Goal: Task Accomplishment & Management: Manage account settings

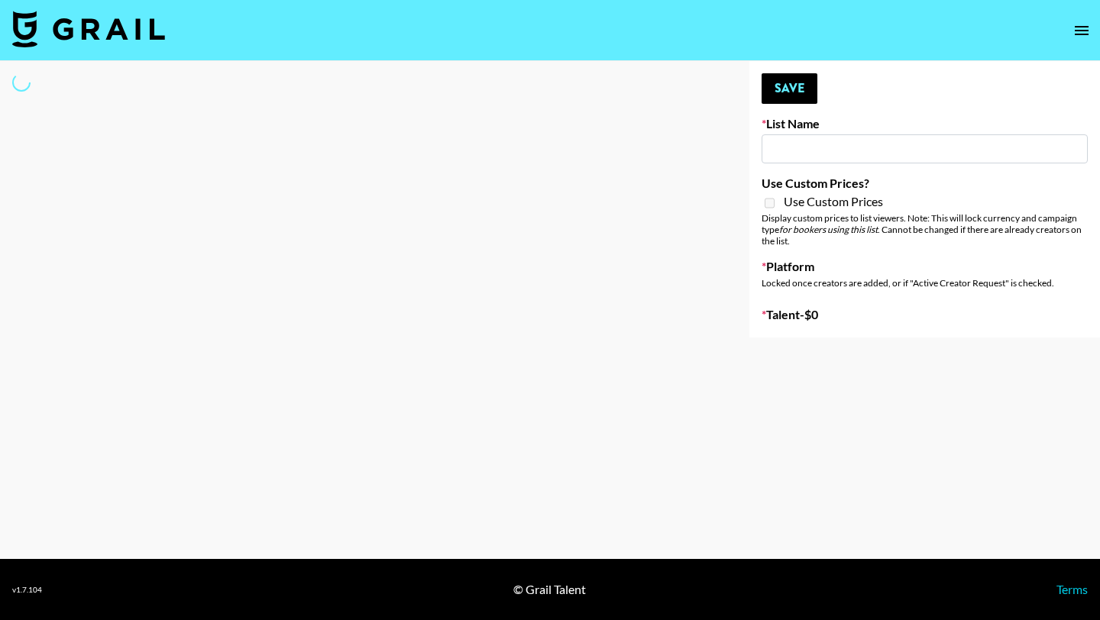
type input "Sydney"
select select "Song"
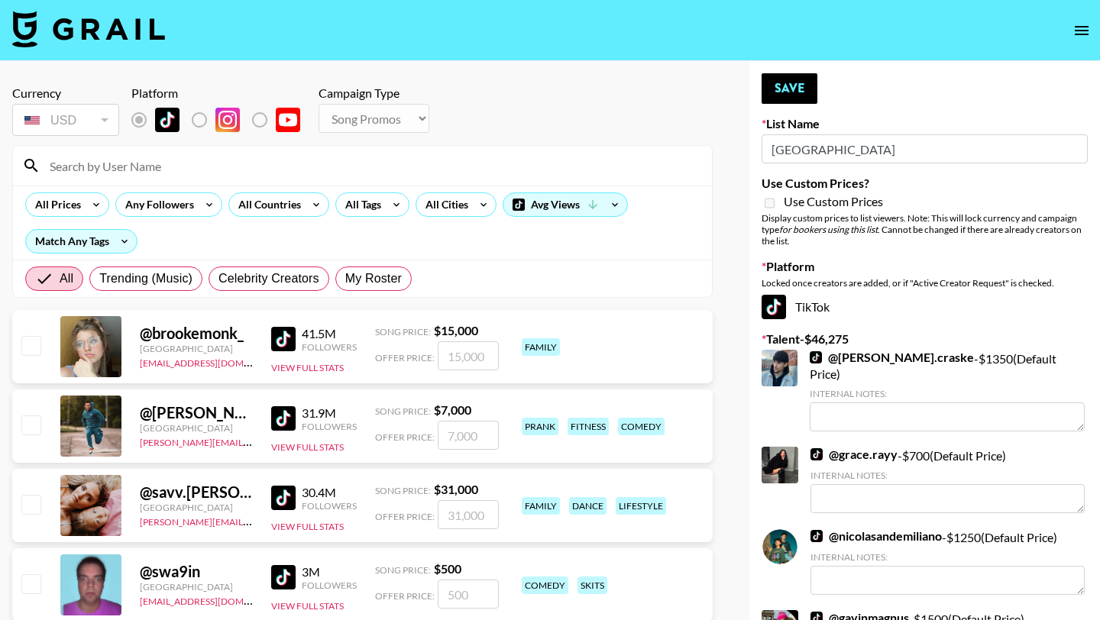
click at [104, 165] on input at bounding box center [371, 166] width 662 height 24
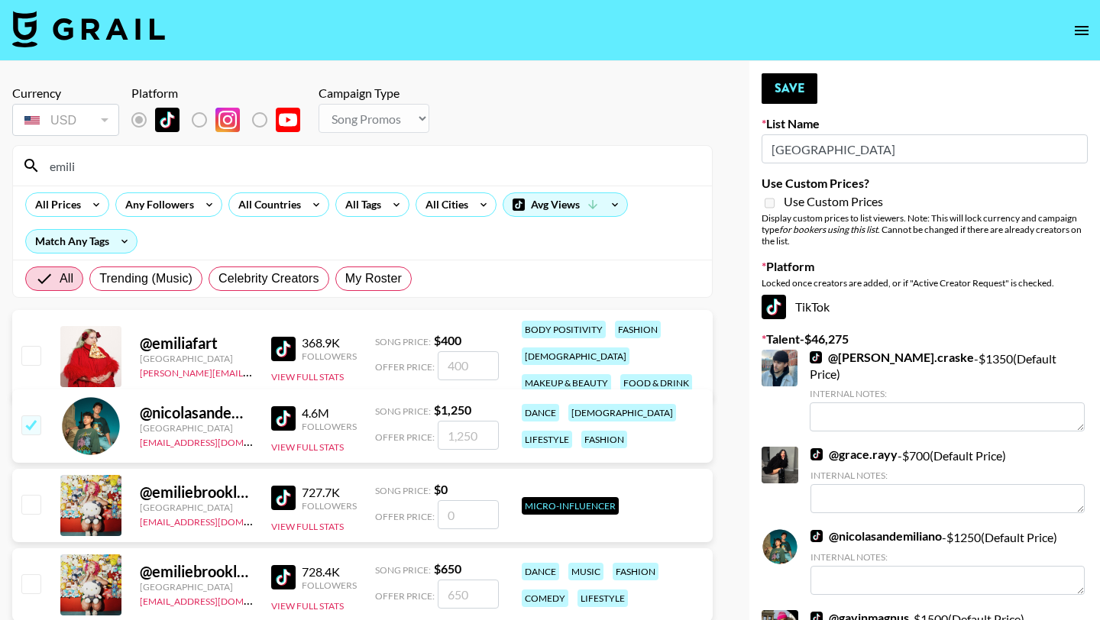
type input "emili"
click at [36, 584] on input "checkbox" at bounding box center [30, 583] width 18 height 18
checkbox input "true"
type input "650"
click at [787, 93] on button "Save" at bounding box center [789, 88] width 56 height 31
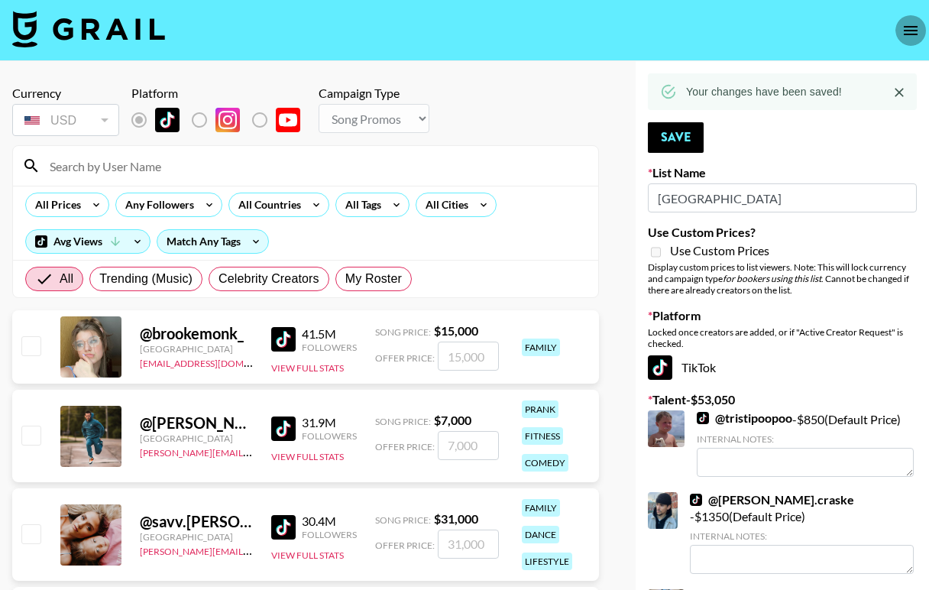
click at [907, 30] on icon "open drawer" at bounding box center [911, 30] width 14 height 9
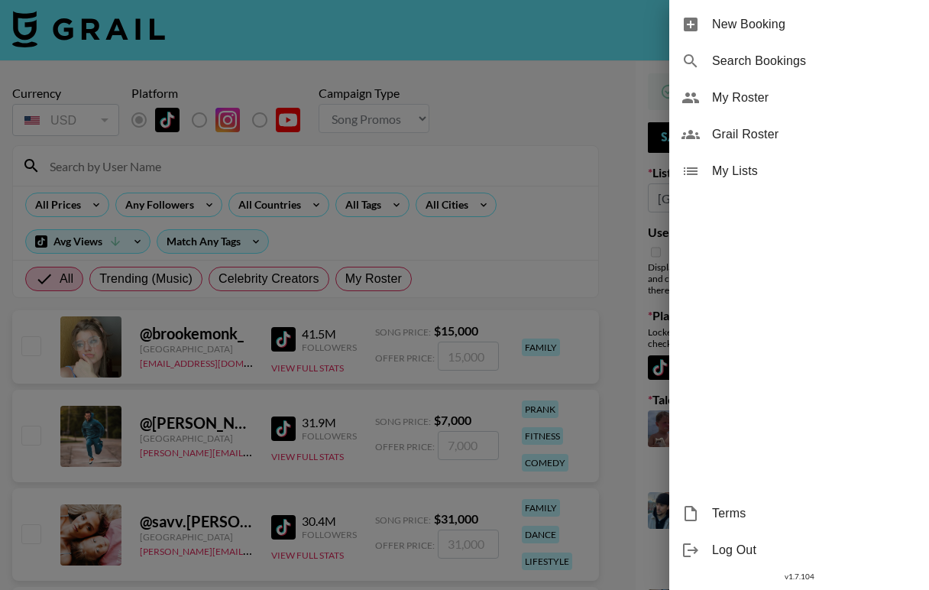
click at [99, 38] on div at bounding box center [464, 295] width 929 height 590
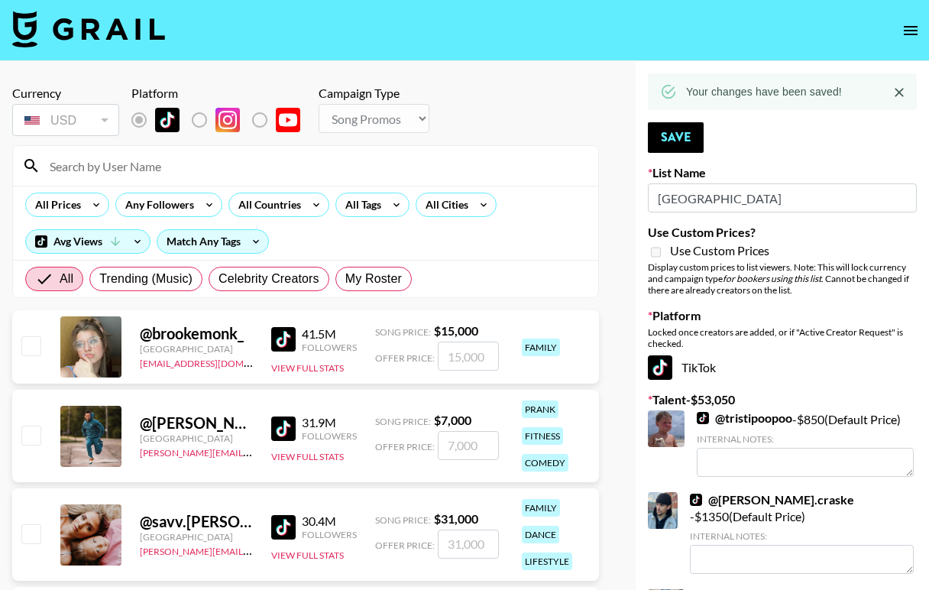
click at [90, 39] on img at bounding box center [88, 29] width 153 height 37
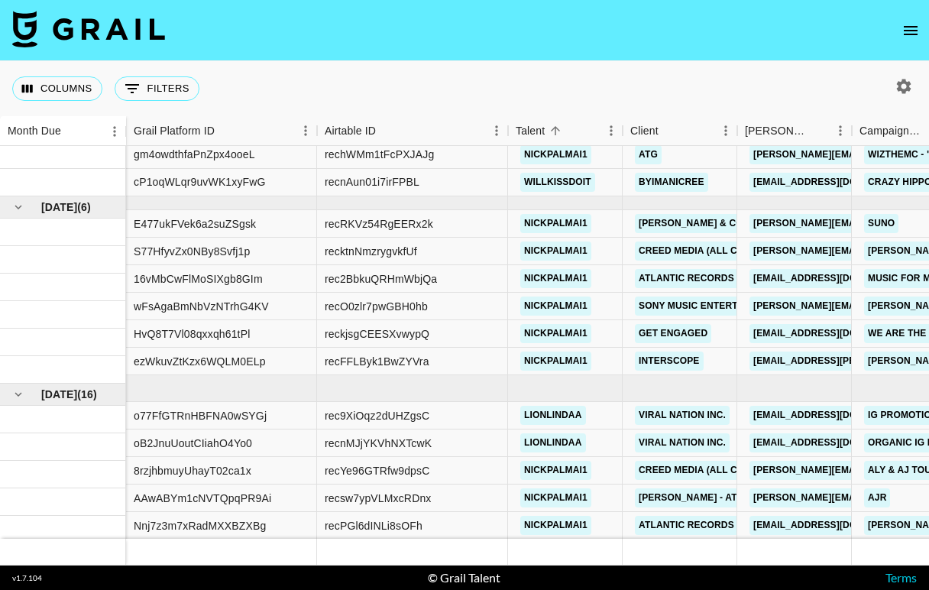
scroll to position [806, 0]
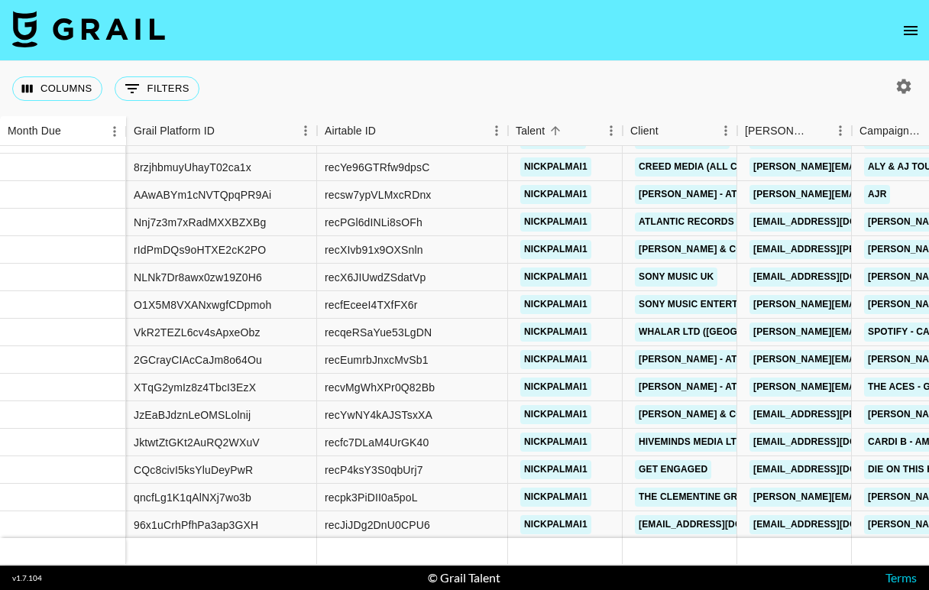
drag, startPoint x: 73, startPoint y: 365, endPoint x: 73, endPoint y: 601, distance: 236.0
click at [41, 448] on div at bounding box center [63, 441] width 126 height 27
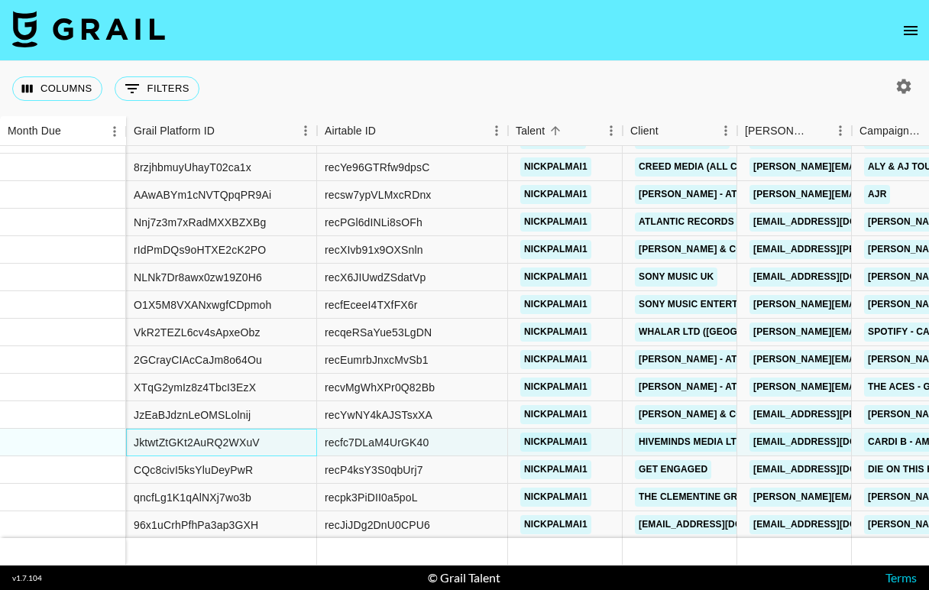
click at [293, 443] on div "JktwtZtGKt2AuRQ2WXuV" at bounding box center [221, 441] width 191 height 27
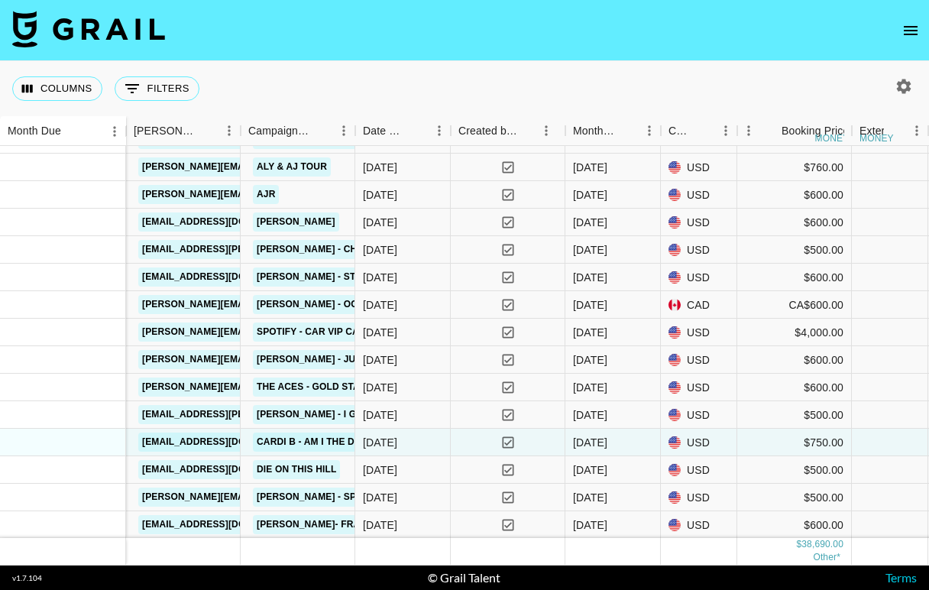
scroll to position [806, 496]
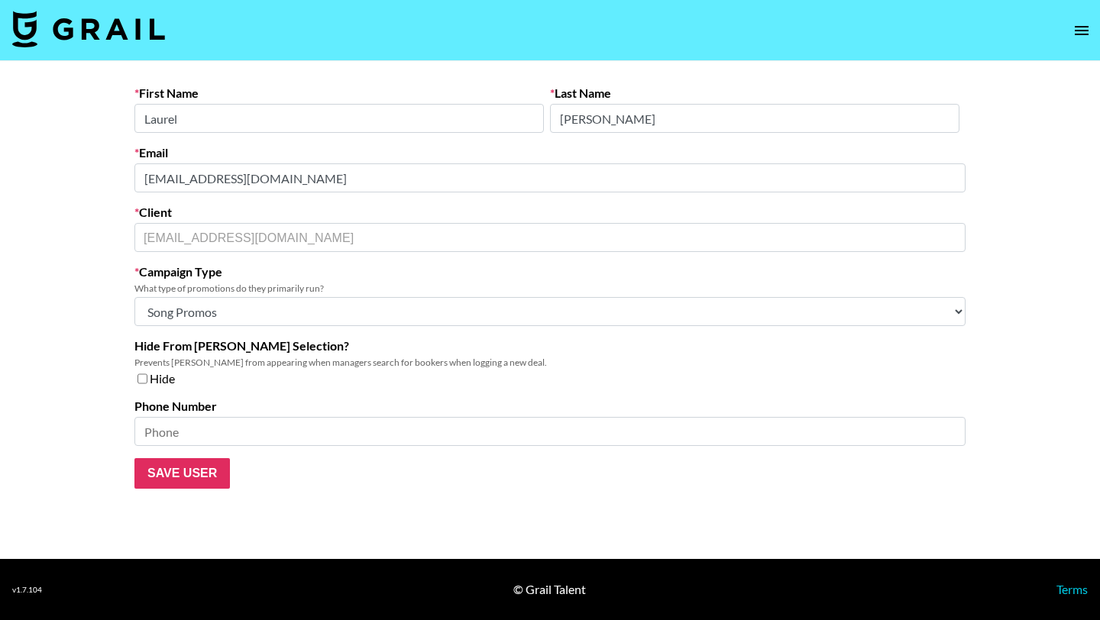
select select "Song"
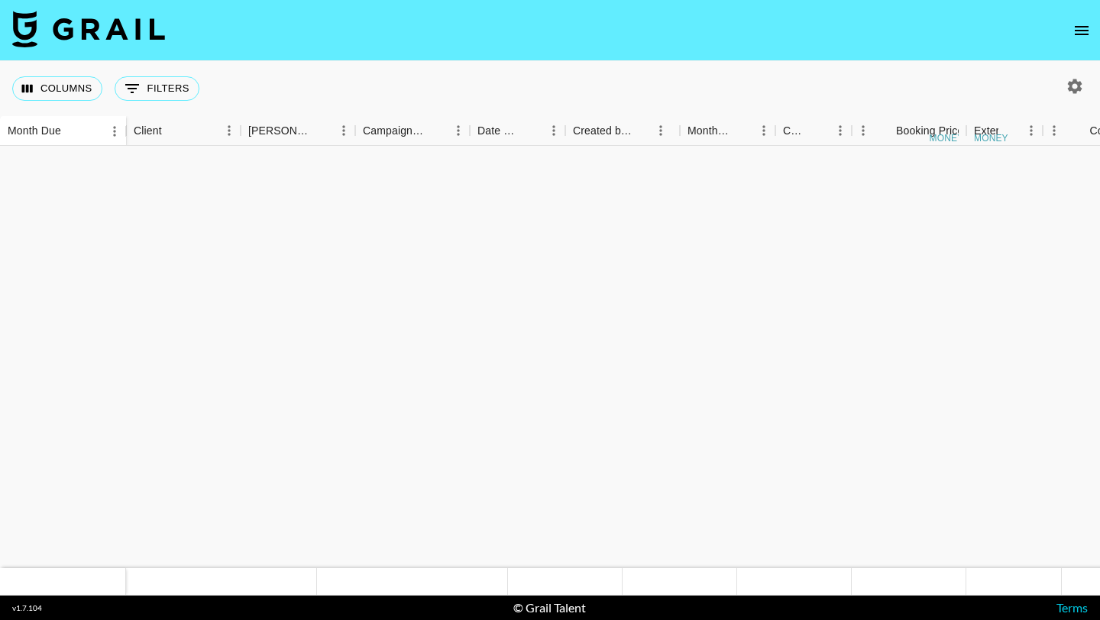
scroll to position [1237, 496]
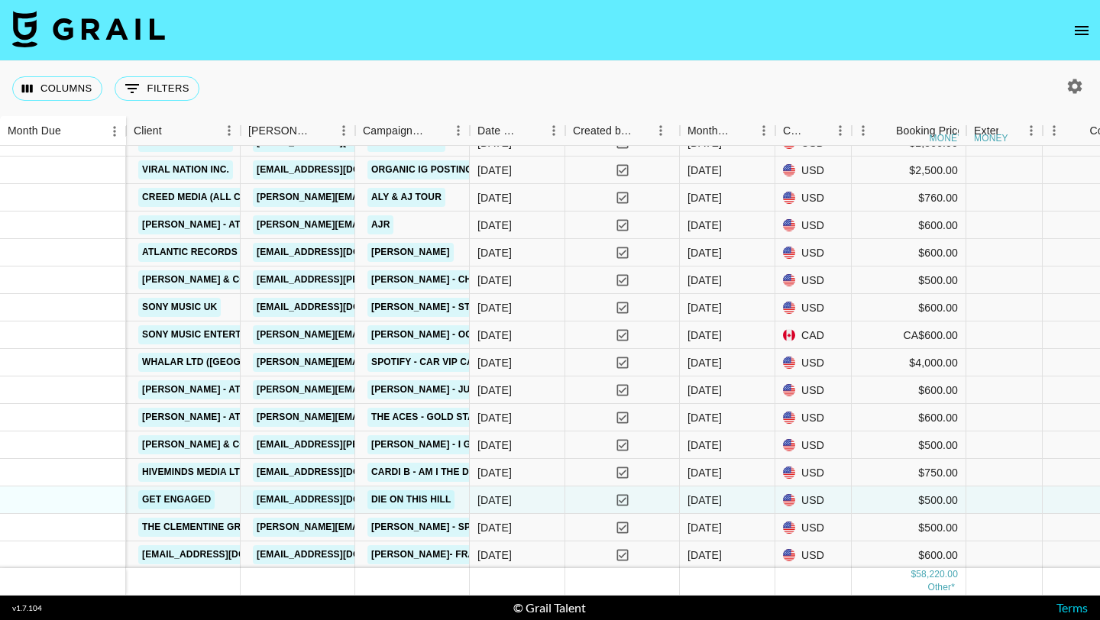
click at [62, 33] on img at bounding box center [88, 29] width 153 height 37
click at [1081, 28] on icon "open drawer" at bounding box center [1081, 30] width 18 height 18
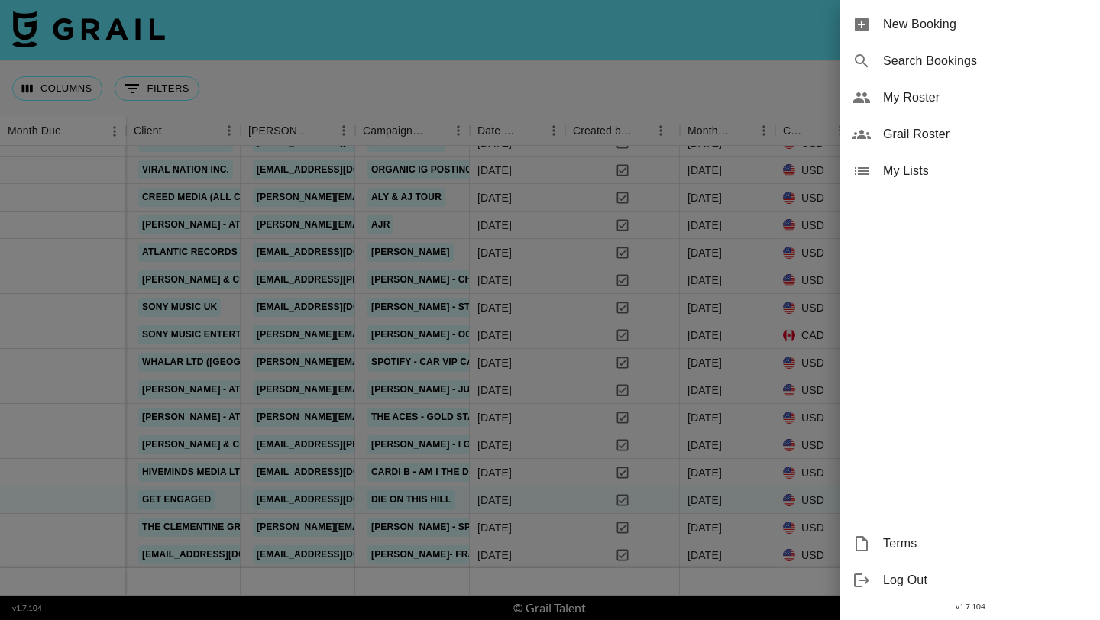
click at [907, 69] on span "Search Bookings" at bounding box center [985, 61] width 205 height 18
select select "id"
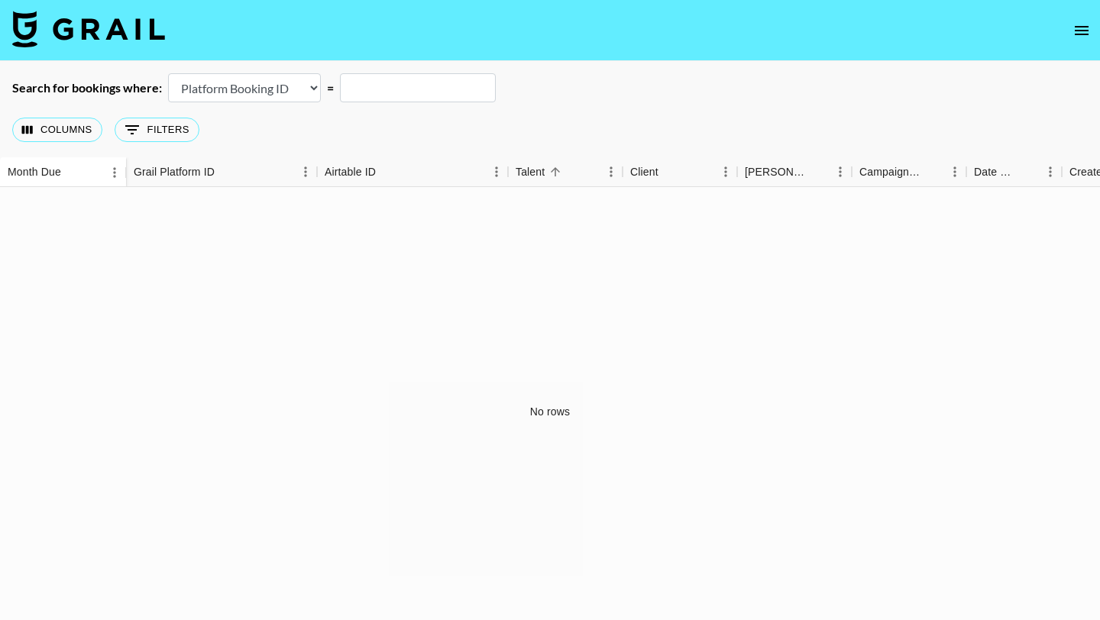
click at [42, 41] on img at bounding box center [88, 29] width 153 height 37
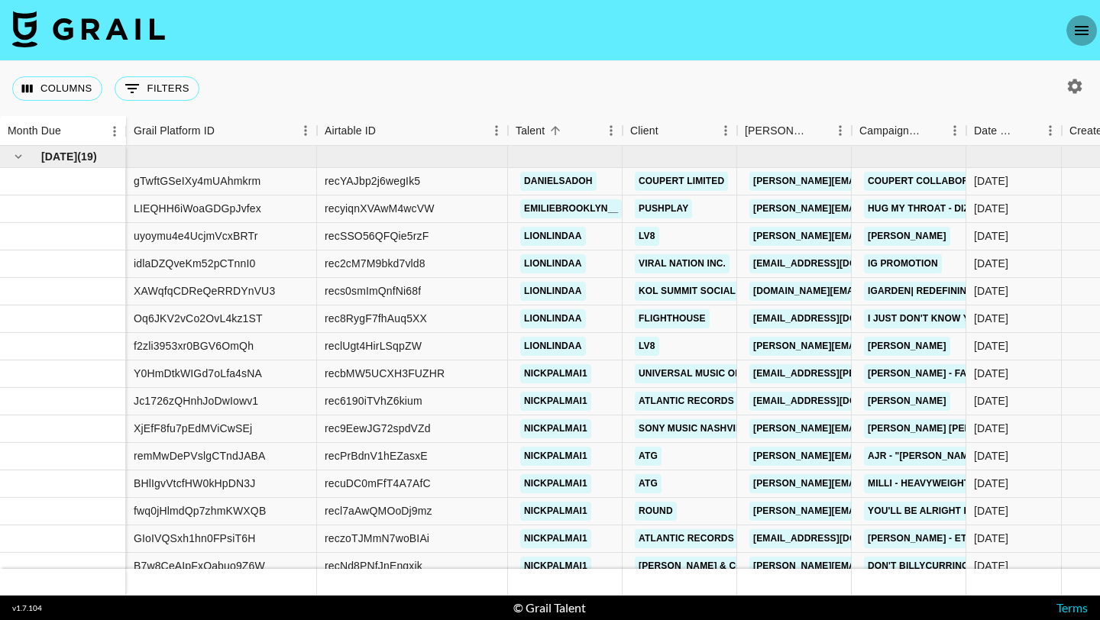
click at [1085, 23] on icon "open drawer" at bounding box center [1081, 30] width 18 height 18
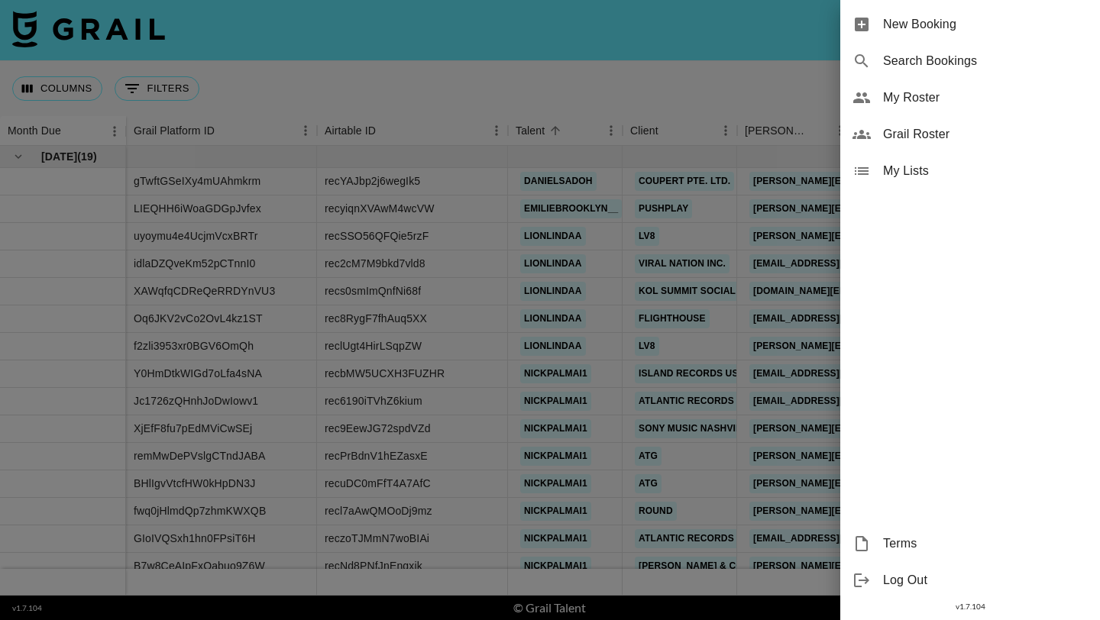
click at [936, 24] on span "New Booking" at bounding box center [985, 24] width 205 height 18
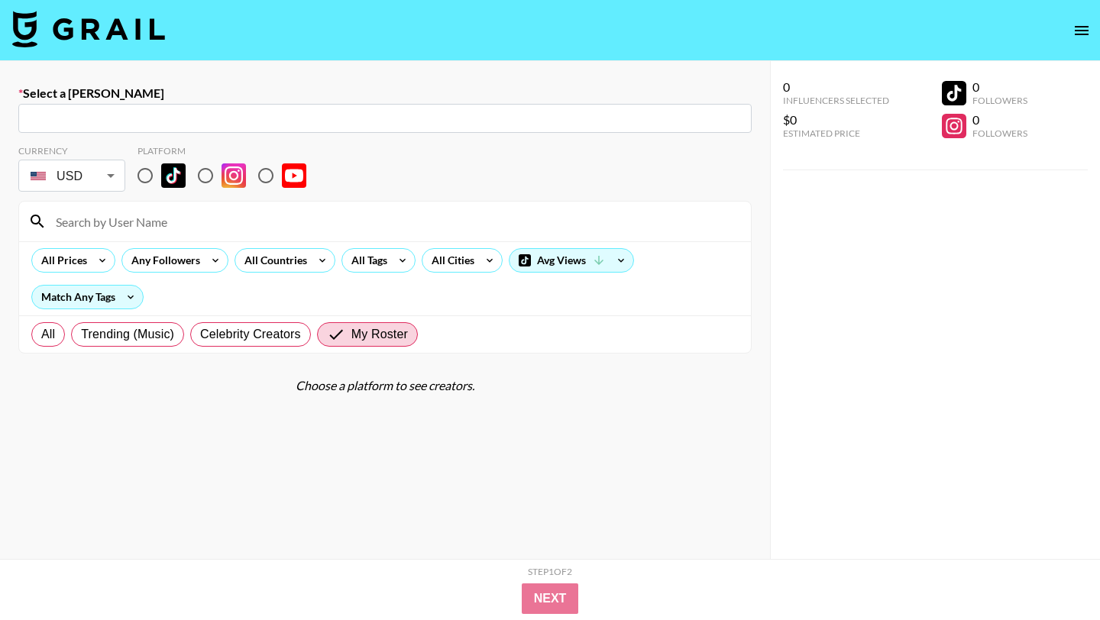
click at [161, 125] on input "text" at bounding box center [384, 119] width 715 height 18
click at [160, 123] on input "text" at bounding box center [384, 119] width 715 height 18
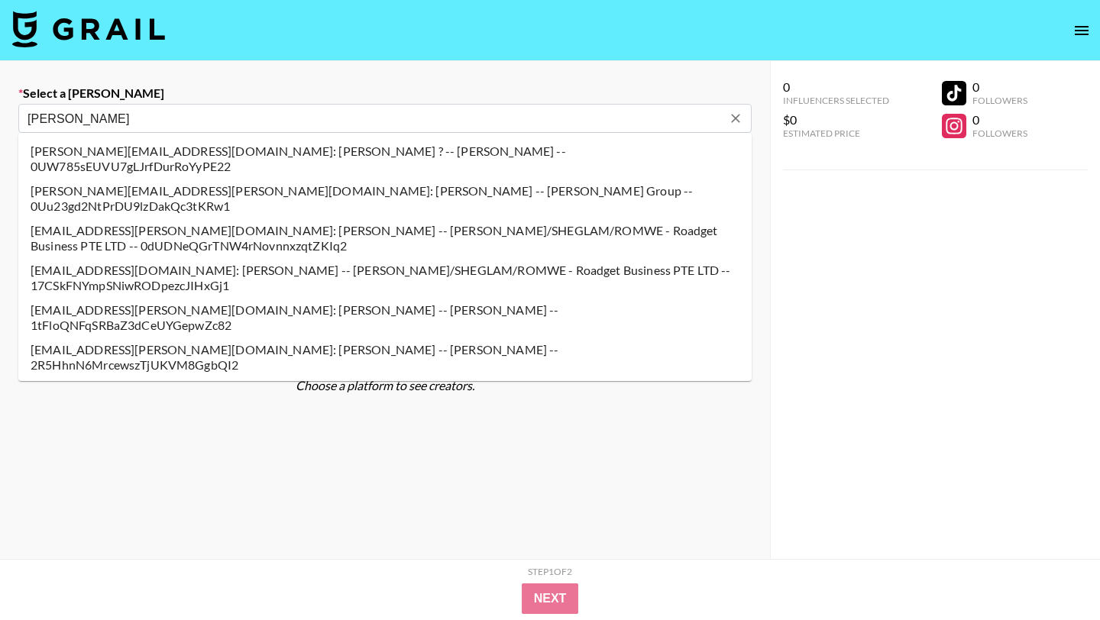
type input "Shein"
click at [199, 503] on section "Currency USD USD ​ Platform All Prices Any Followers All Countries All Tags All…" at bounding box center [384, 382] width 733 height 498
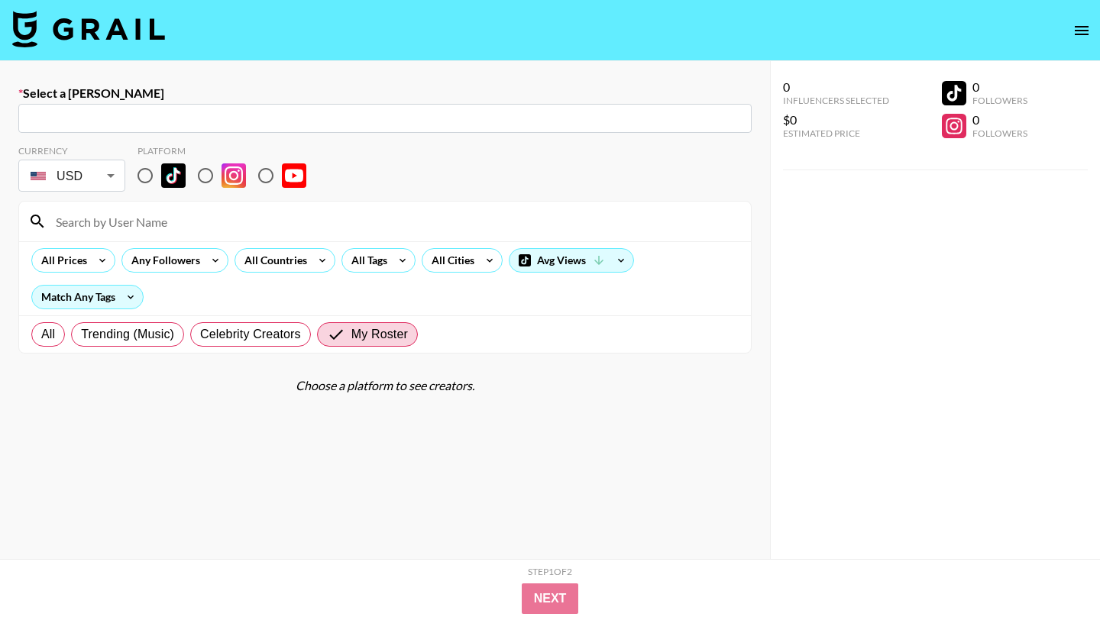
click at [260, 211] on input at bounding box center [394, 221] width 695 height 24
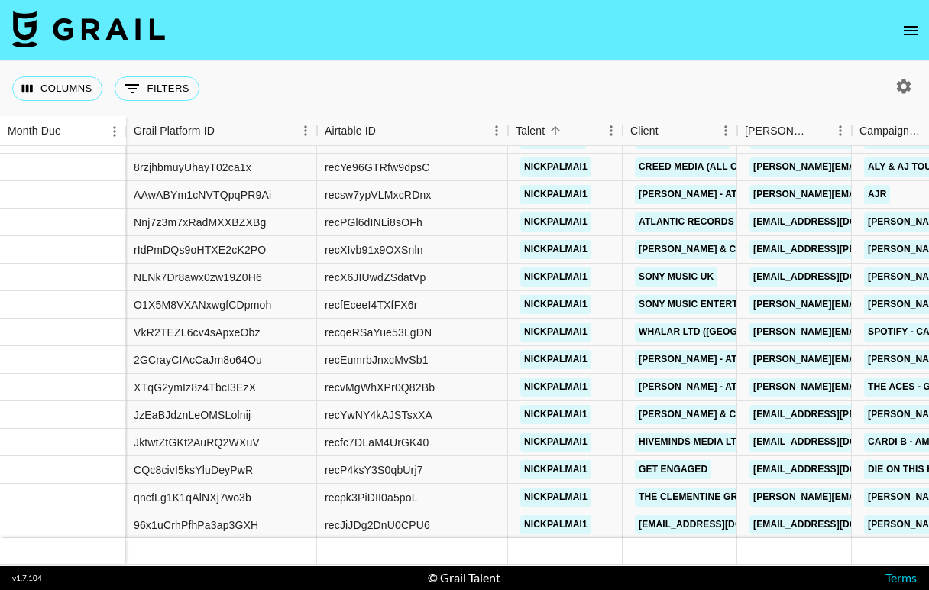
drag, startPoint x: 75, startPoint y: 260, endPoint x: 116, endPoint y: 601, distance: 343.1
click at [8, 492] on div at bounding box center [63, 496] width 126 height 27
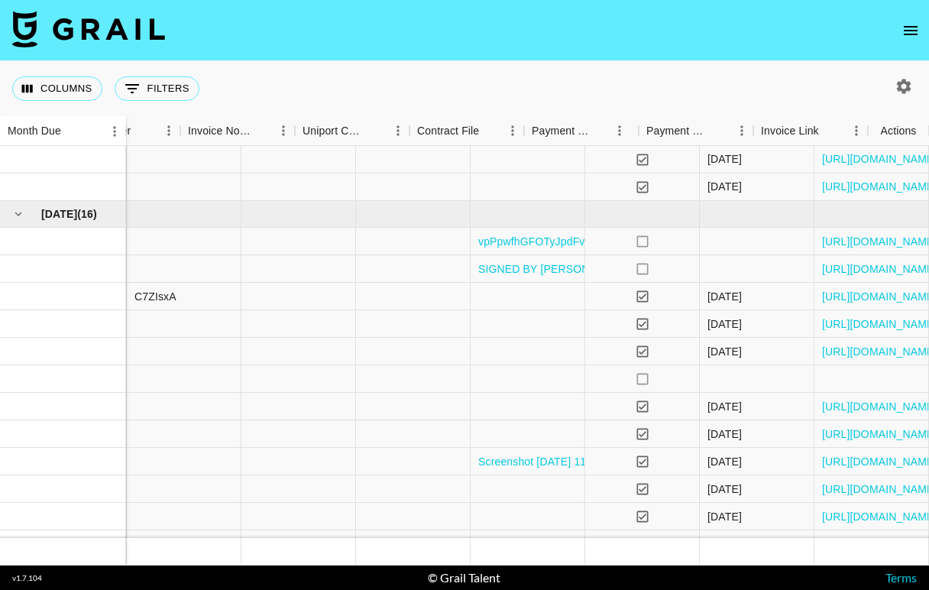
scroll to position [677, 2046]
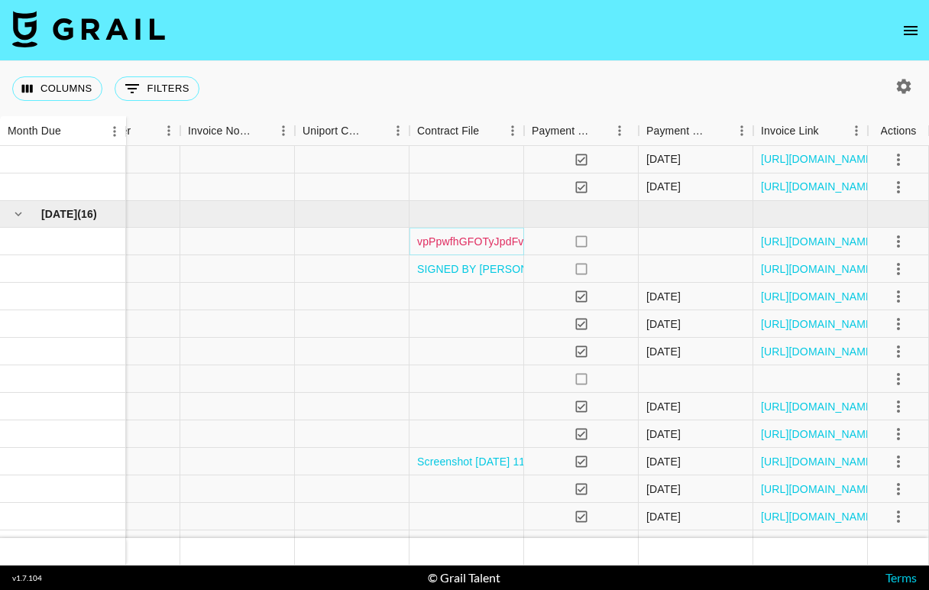
click at [470, 245] on link "vpPpwfhGFOTyJpdFvVbrwwdJTH521753968630339IG Creators Program.pdf" at bounding box center [605, 241] width 376 height 15
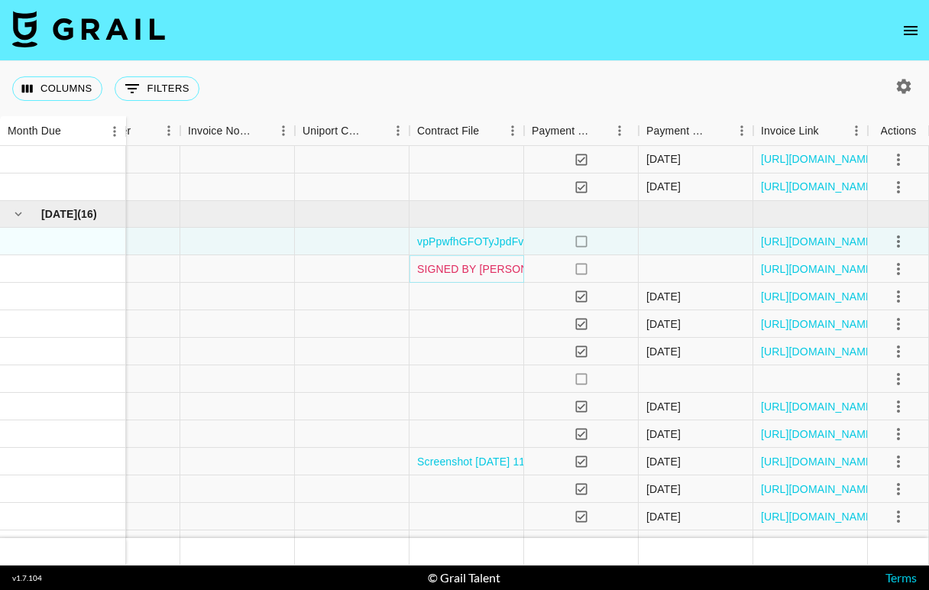
click at [473, 269] on link "SIGNED BY LINDA ONLY LINDA Irrevocable Letter of Direction for Linda Andrade.do…" at bounding box center [697, 268] width 561 height 15
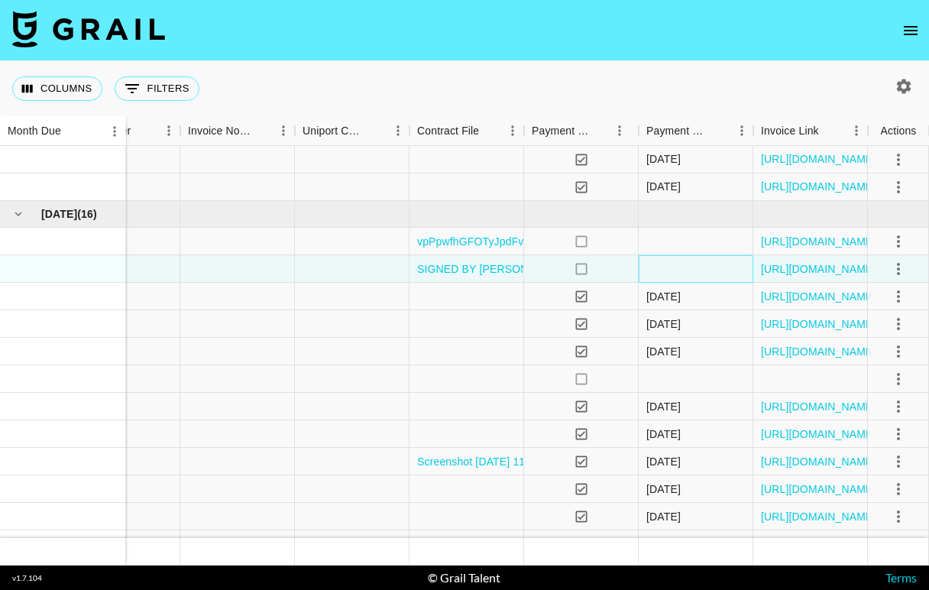
click at [650, 263] on div at bounding box center [696, 268] width 115 height 27
click at [837, 266] on link "https://in.xero.com/8R2N994yYFsDfSNmnc0UnThbmkPjp1PBC6UJqQHn" at bounding box center [818, 268] width 115 height 15
click at [898, 270] on icon "select merge strategy" at bounding box center [898, 269] width 18 height 18
click at [505, 380] on div at bounding box center [466, 378] width 115 height 27
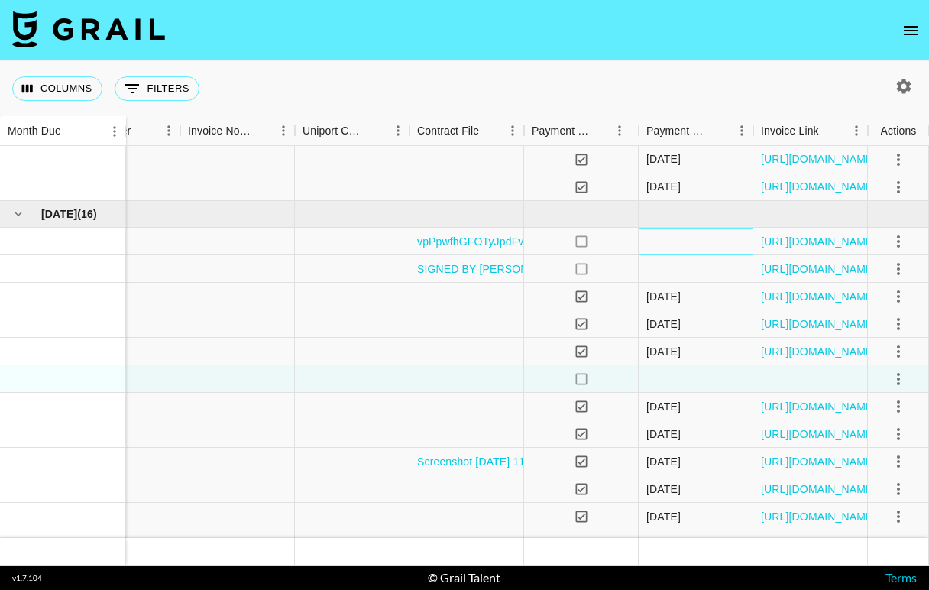
click at [673, 241] on div at bounding box center [696, 241] width 115 height 27
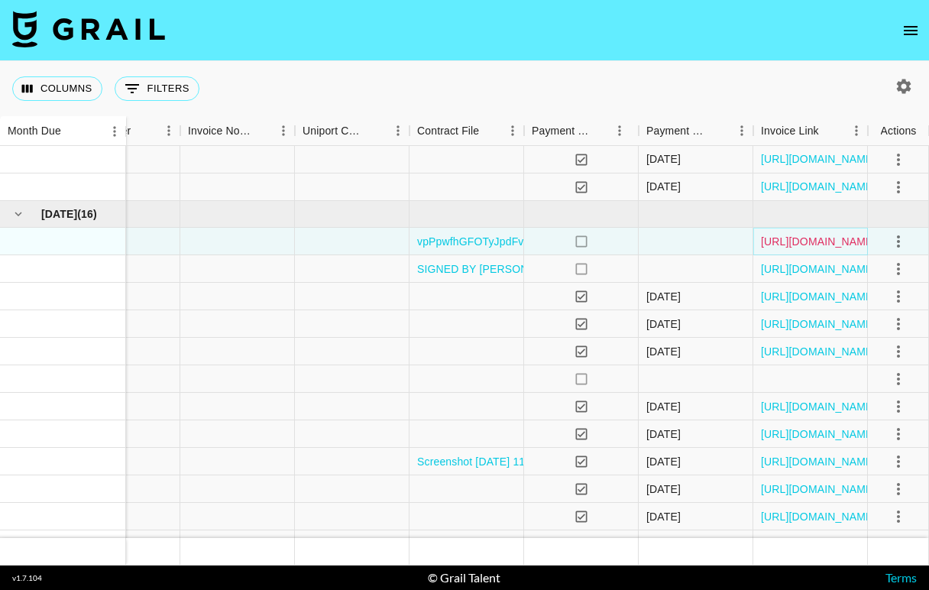
click at [833, 244] on link "https://in.xero.com/TsuKzRJA6Mf49AI2Evl9RMVZLlJD0D1tBemQwUdx" at bounding box center [818, 241] width 115 height 15
